Goal: Find specific page/section

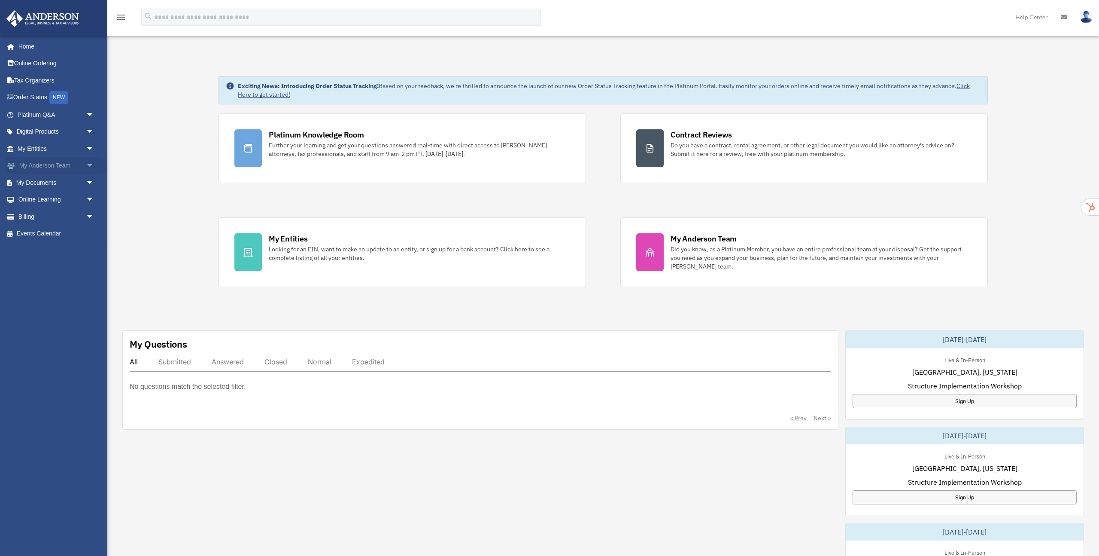
click at [91, 165] on span "arrow_drop_down" at bounding box center [94, 166] width 17 height 18
click at [87, 149] on span "arrow_drop_down" at bounding box center [94, 149] width 17 height 18
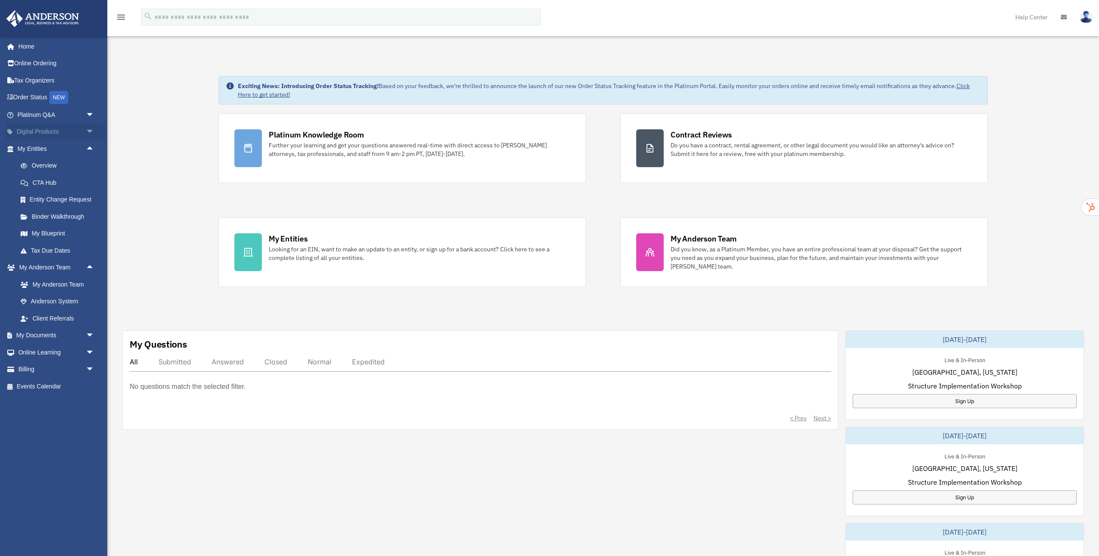
click at [91, 135] on span "arrow_drop_down" at bounding box center [94, 132] width 17 height 18
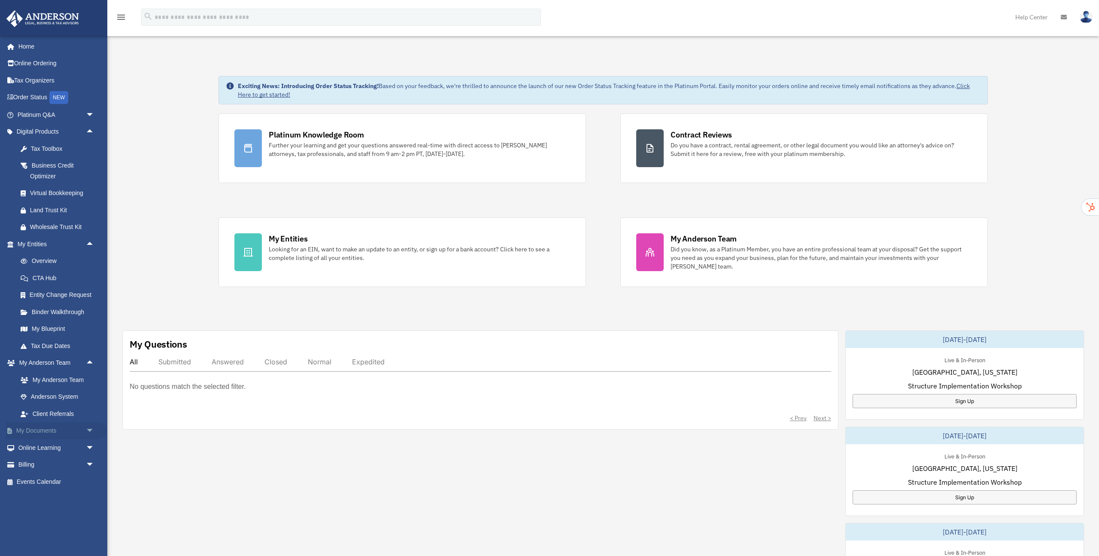
click at [91, 431] on span "arrow_drop_down" at bounding box center [94, 431] width 17 height 18
click at [55, 329] on link "My Blueprint" at bounding box center [59, 328] width 95 height 17
